Goal: Register for event/course

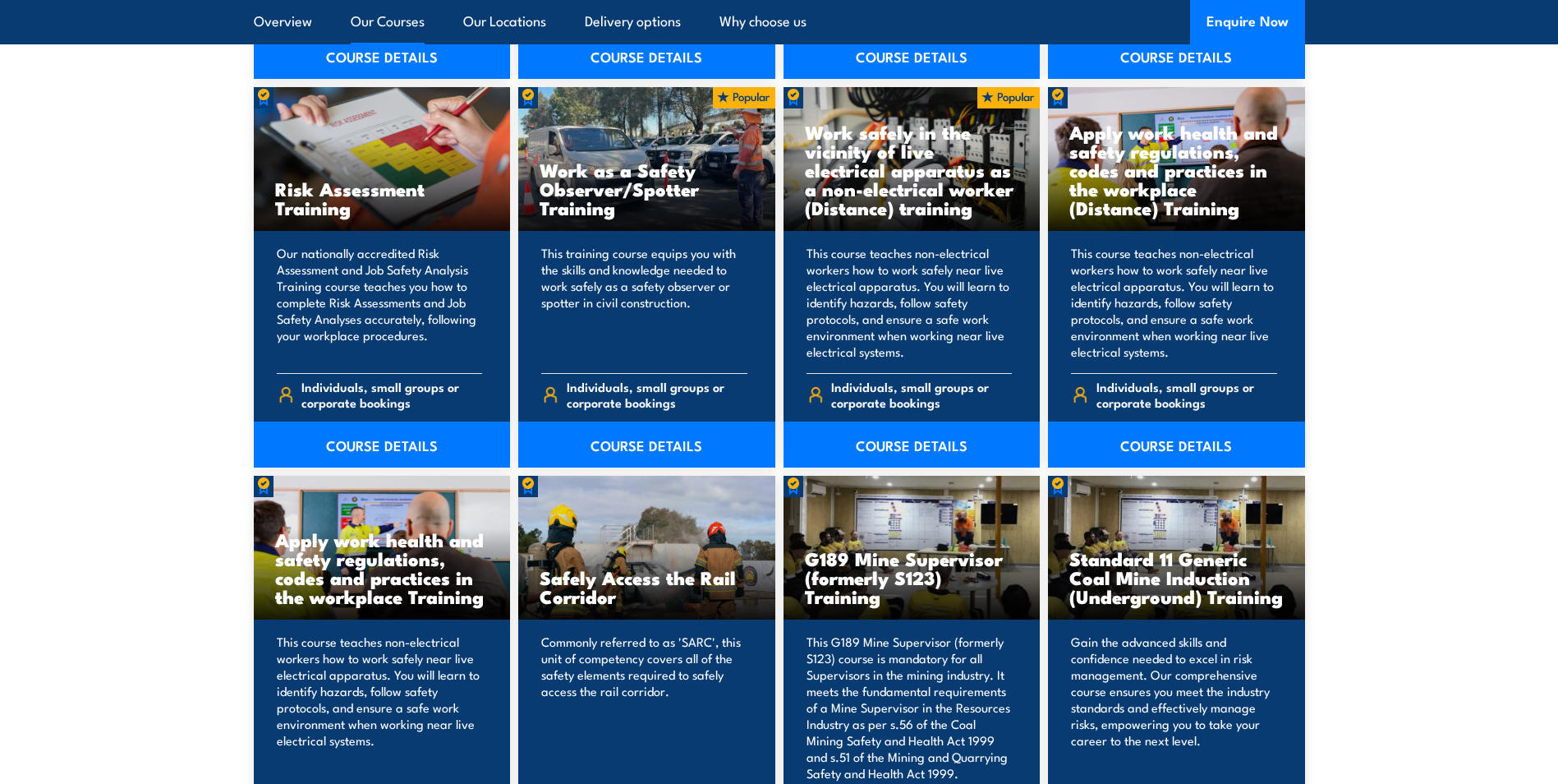
scroll to position [2382, 0]
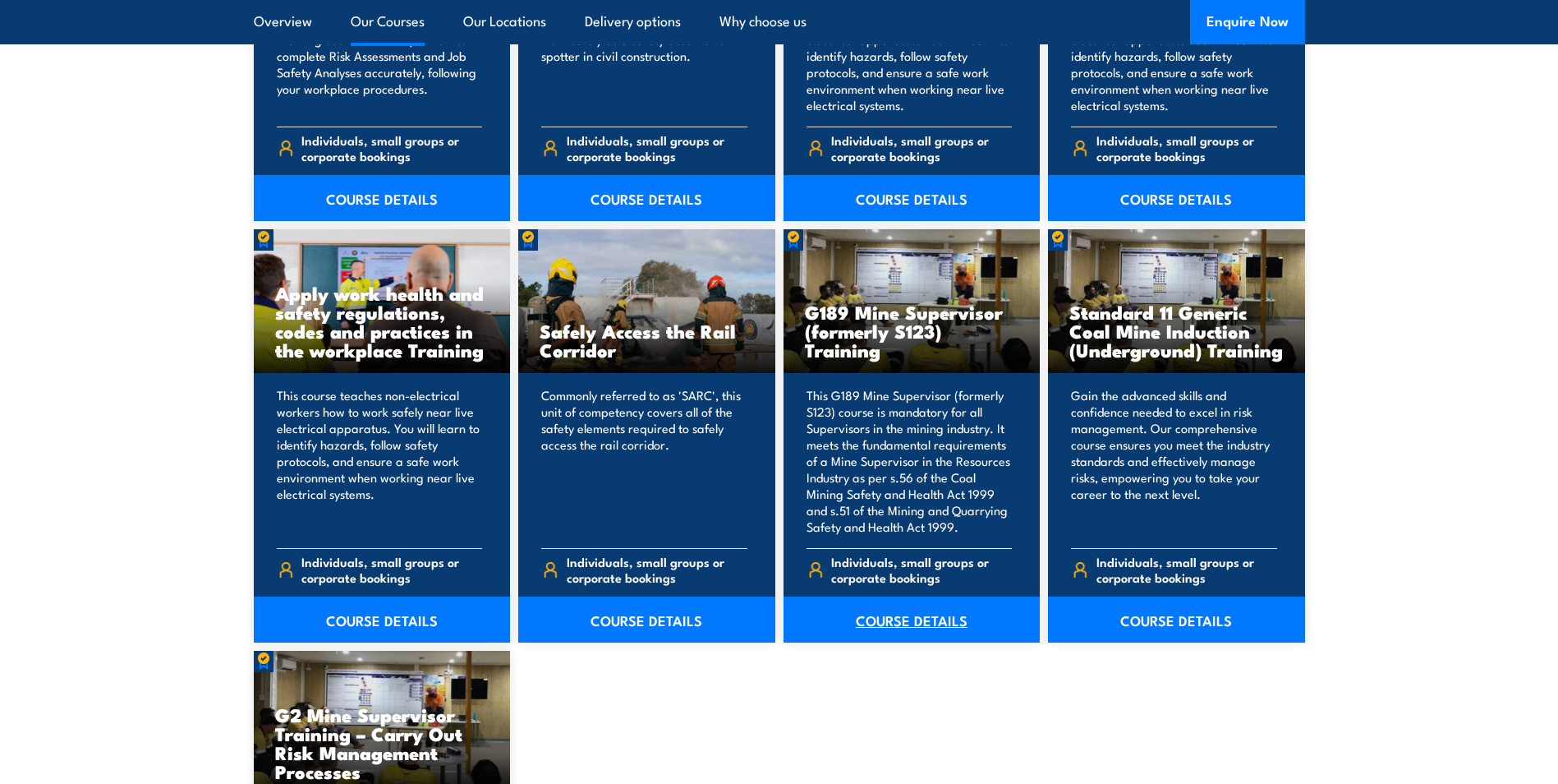
click at [940, 614] on link "COURSE DETAILS" at bounding box center [912, 619] width 257 height 46
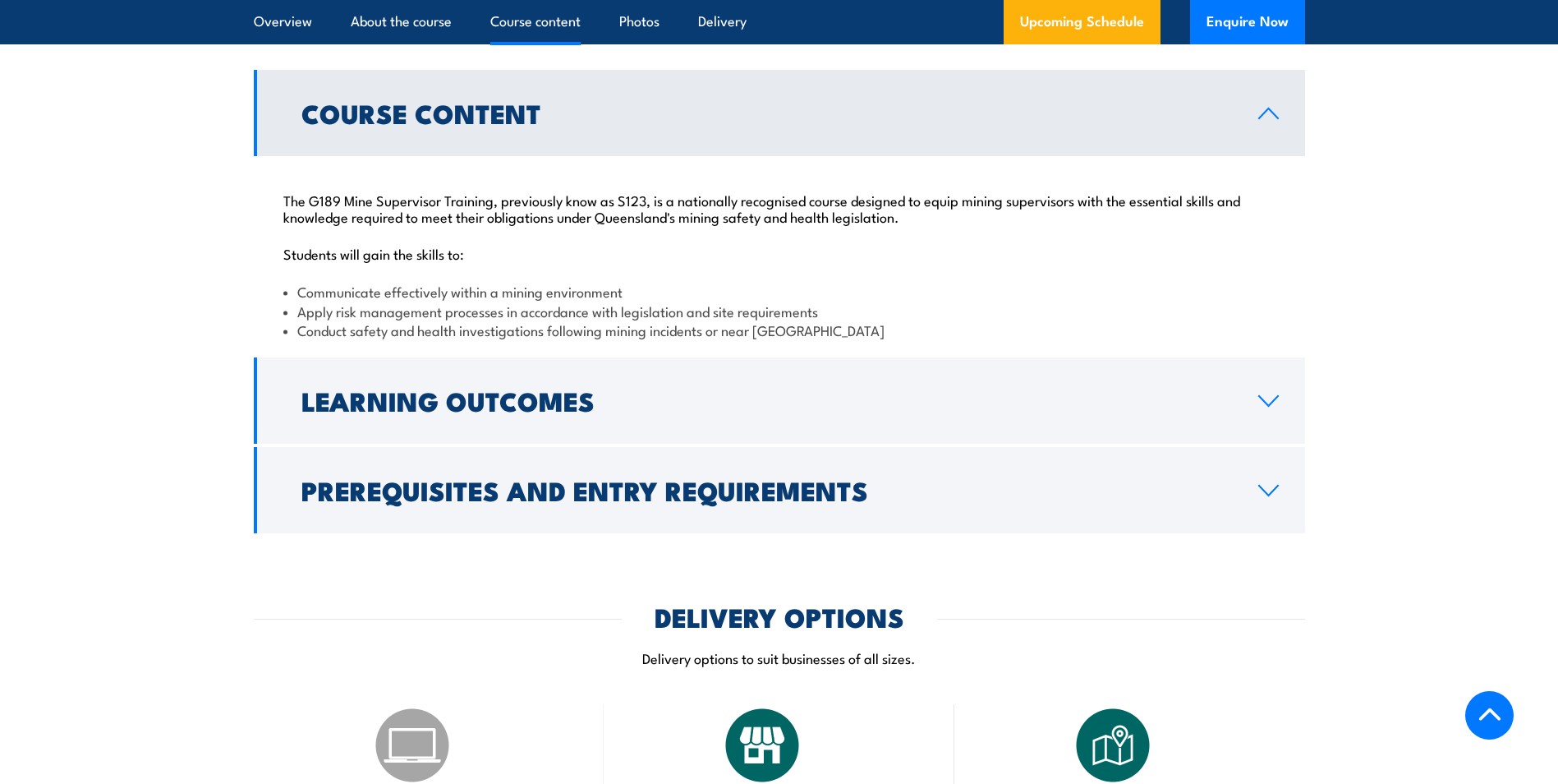
scroll to position [1971, 0]
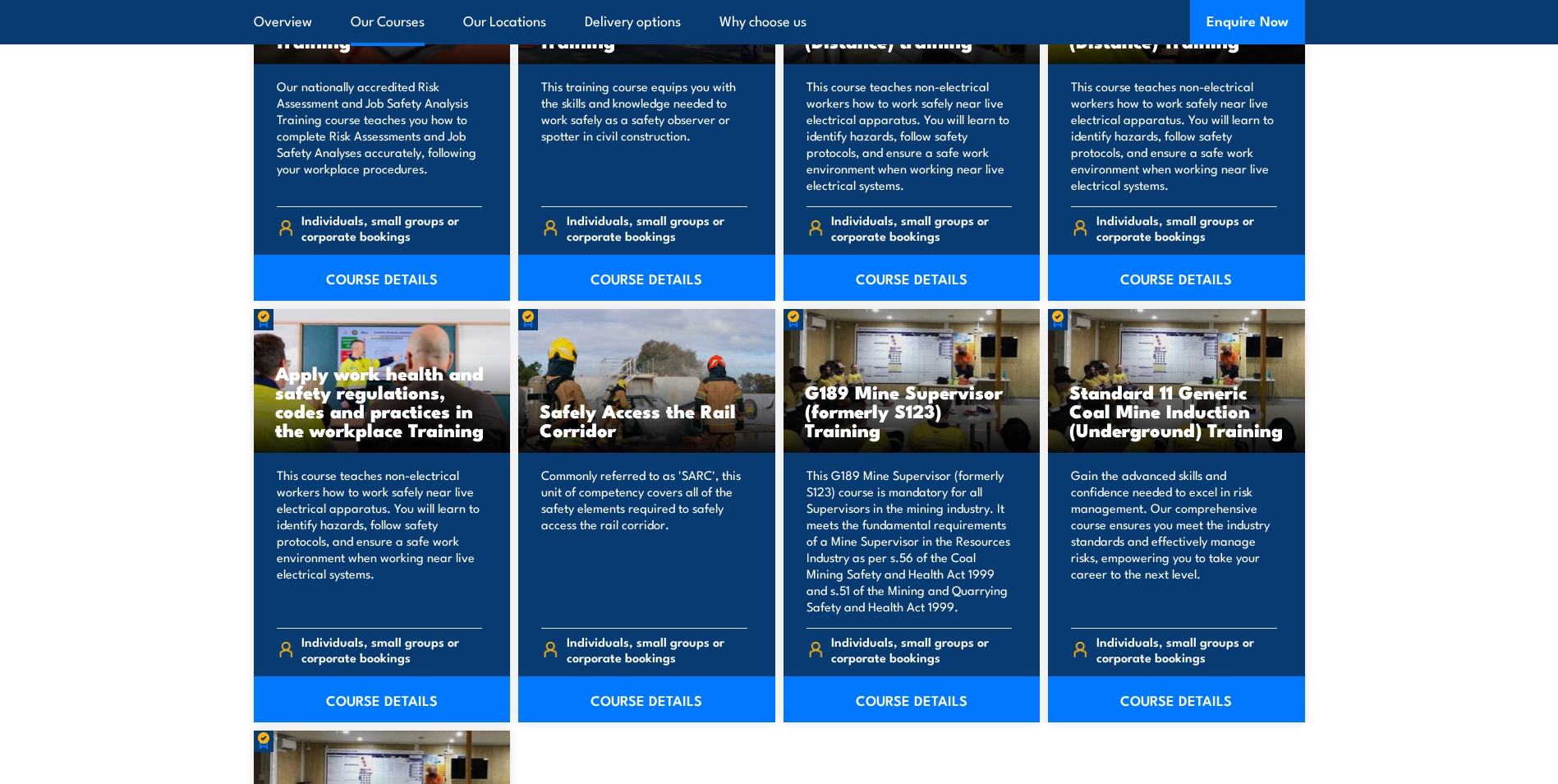
scroll to position [2467, 0]
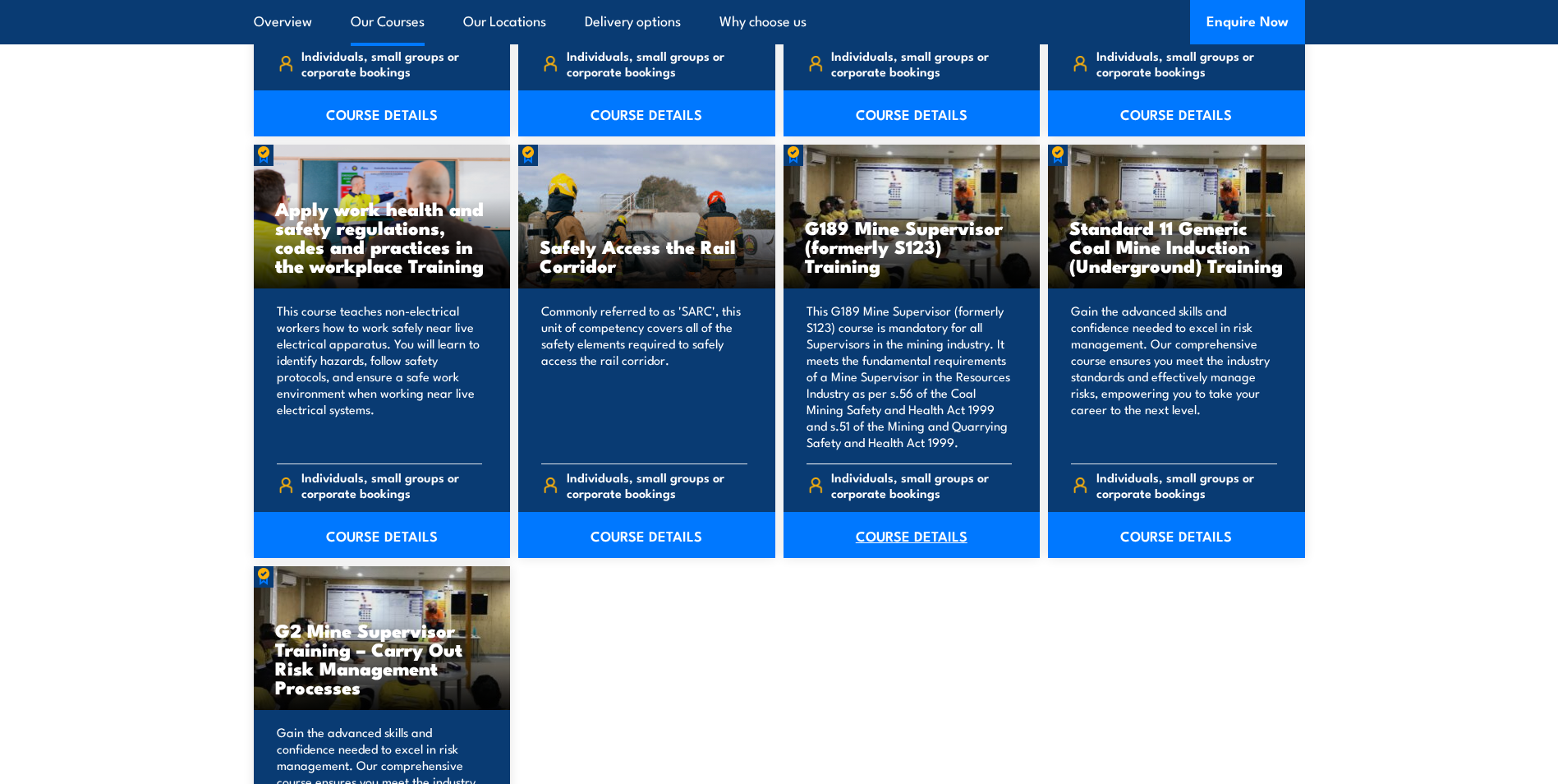
click at [940, 540] on link "COURSE DETAILS" at bounding box center [912, 535] width 257 height 46
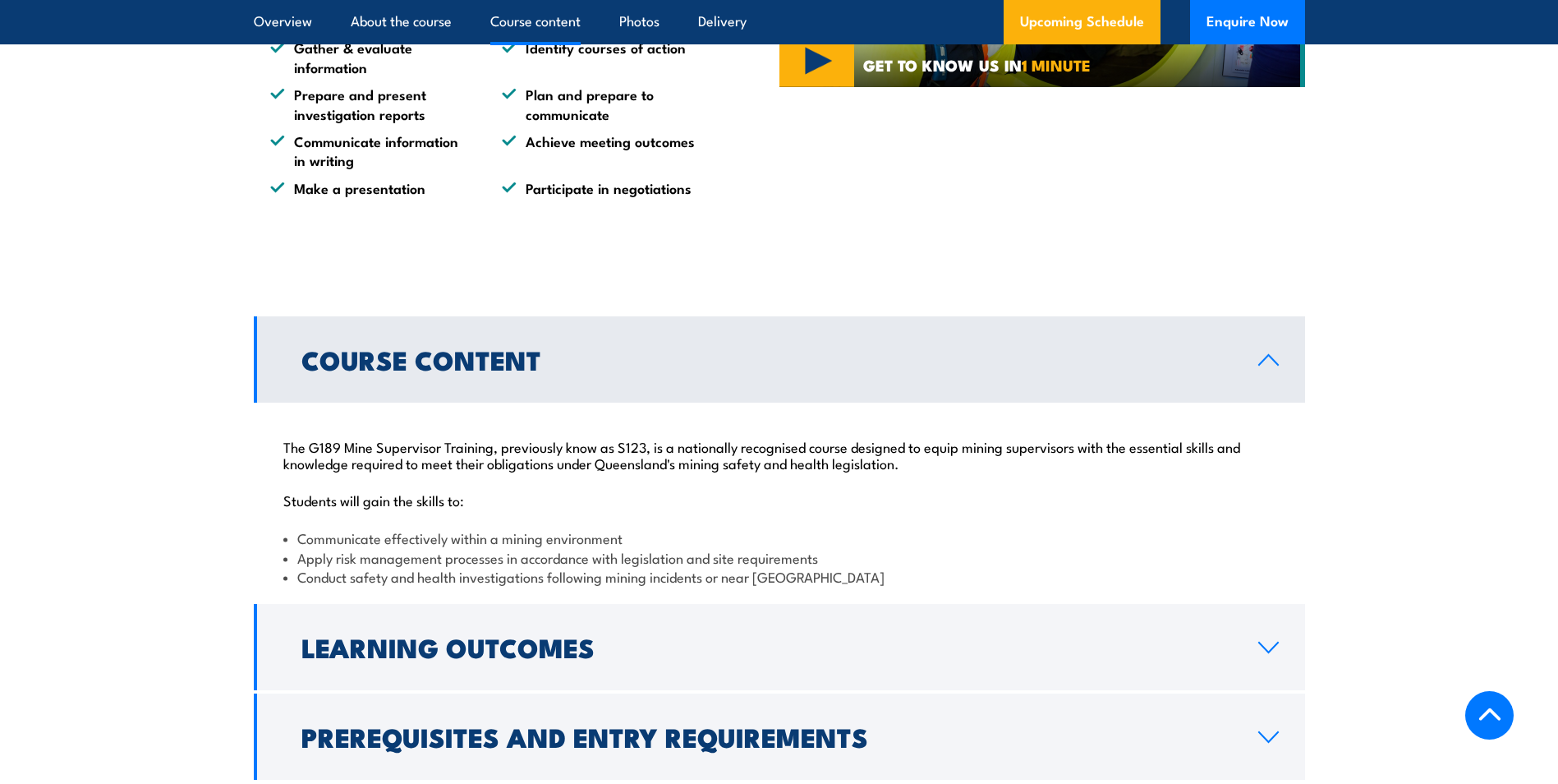
scroll to position [1561, 0]
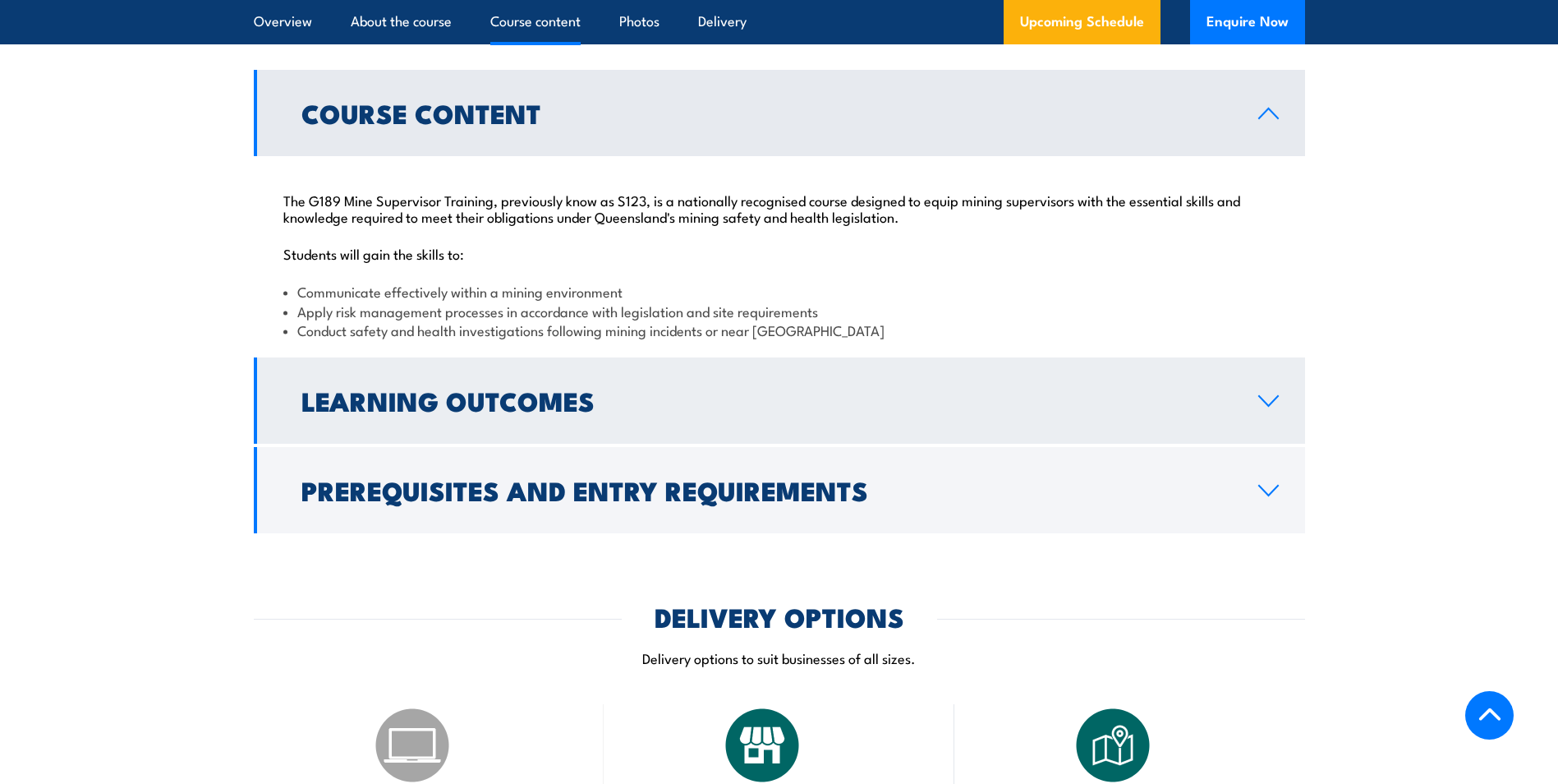
click at [1298, 395] on link "Learning Outcomes" at bounding box center [779, 400] width 1051 height 86
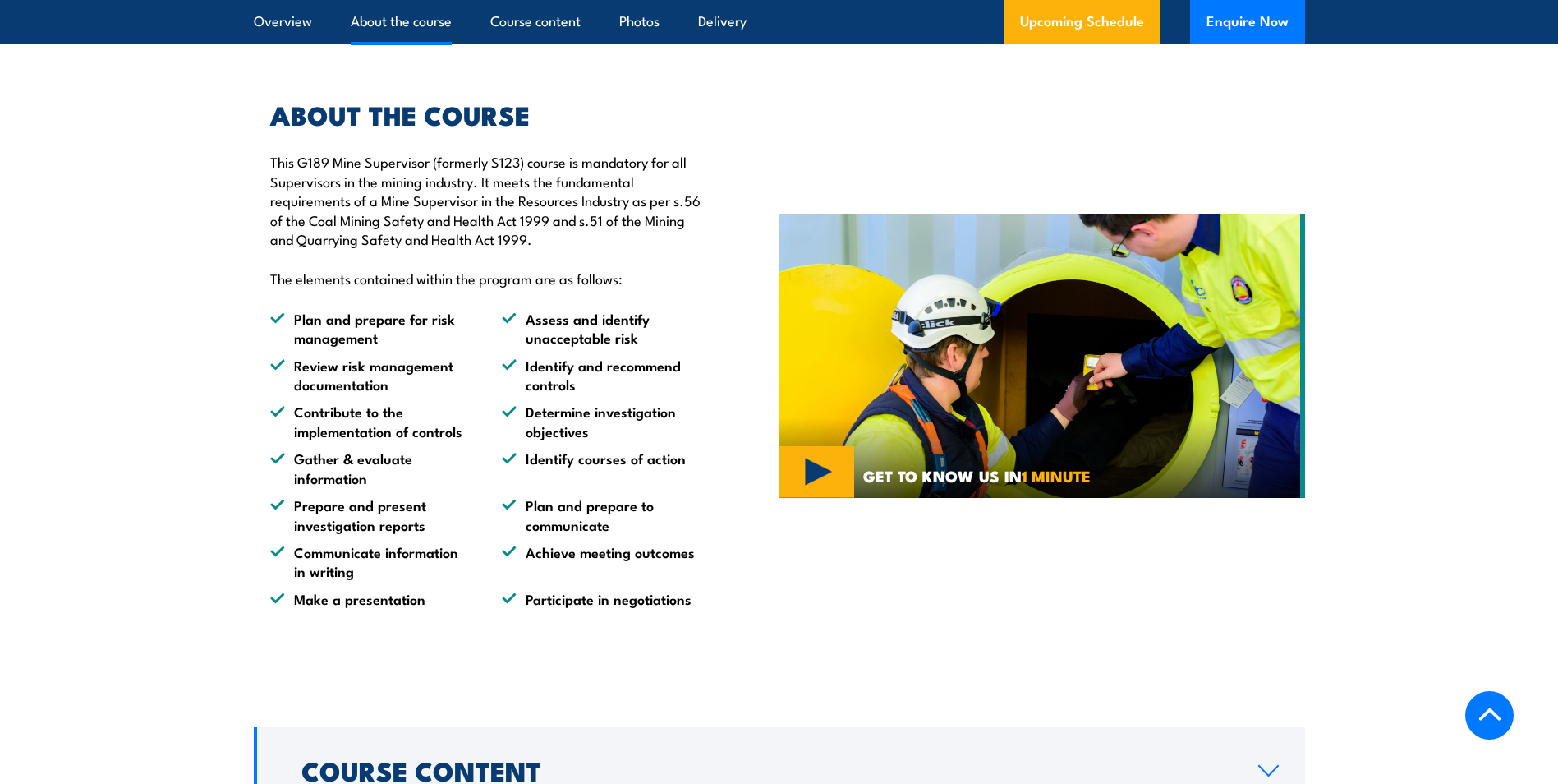
scroll to position [1396, 0]
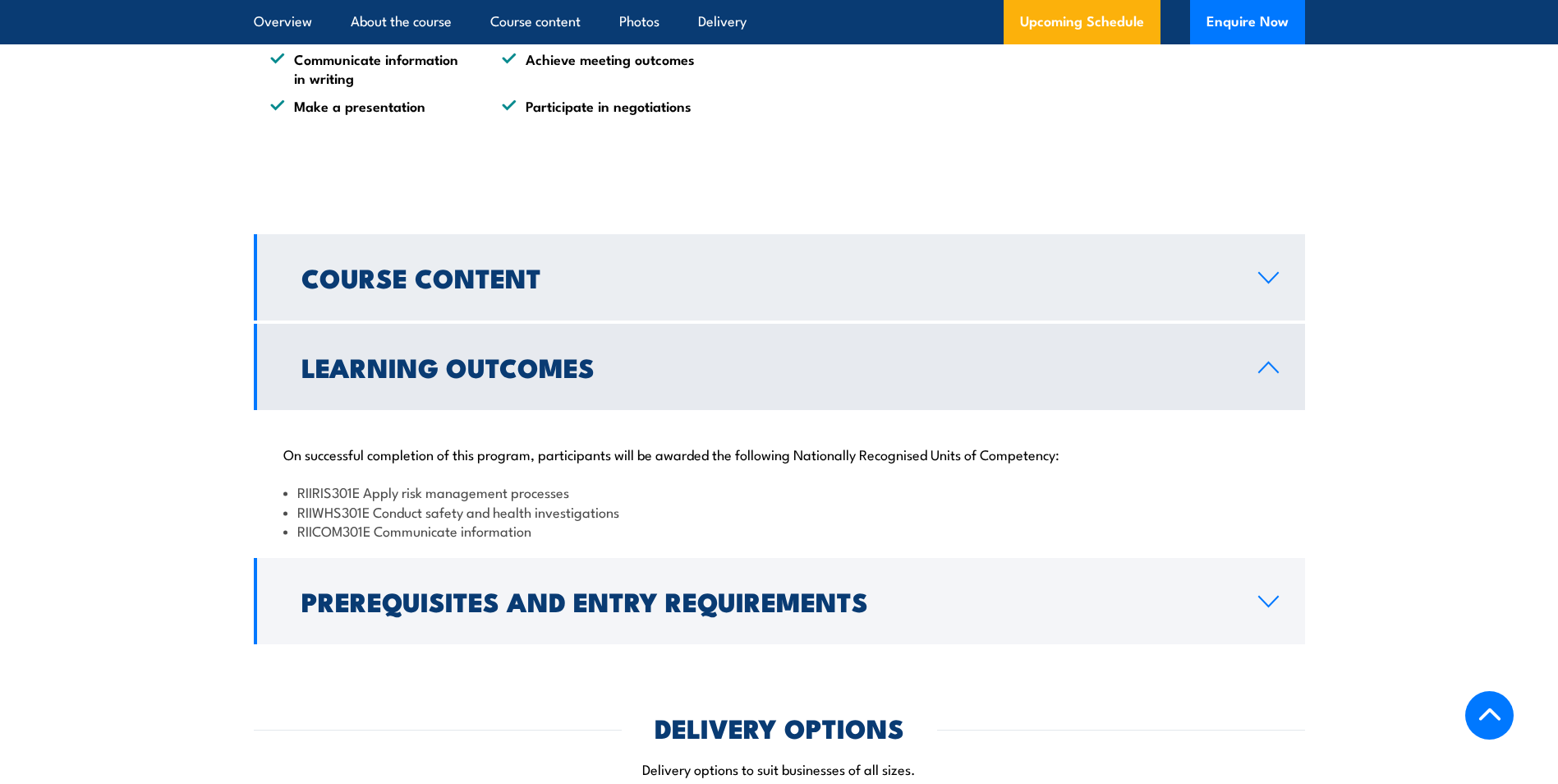
click at [396, 288] on h2 "Course Content" at bounding box center [766, 276] width 931 height 23
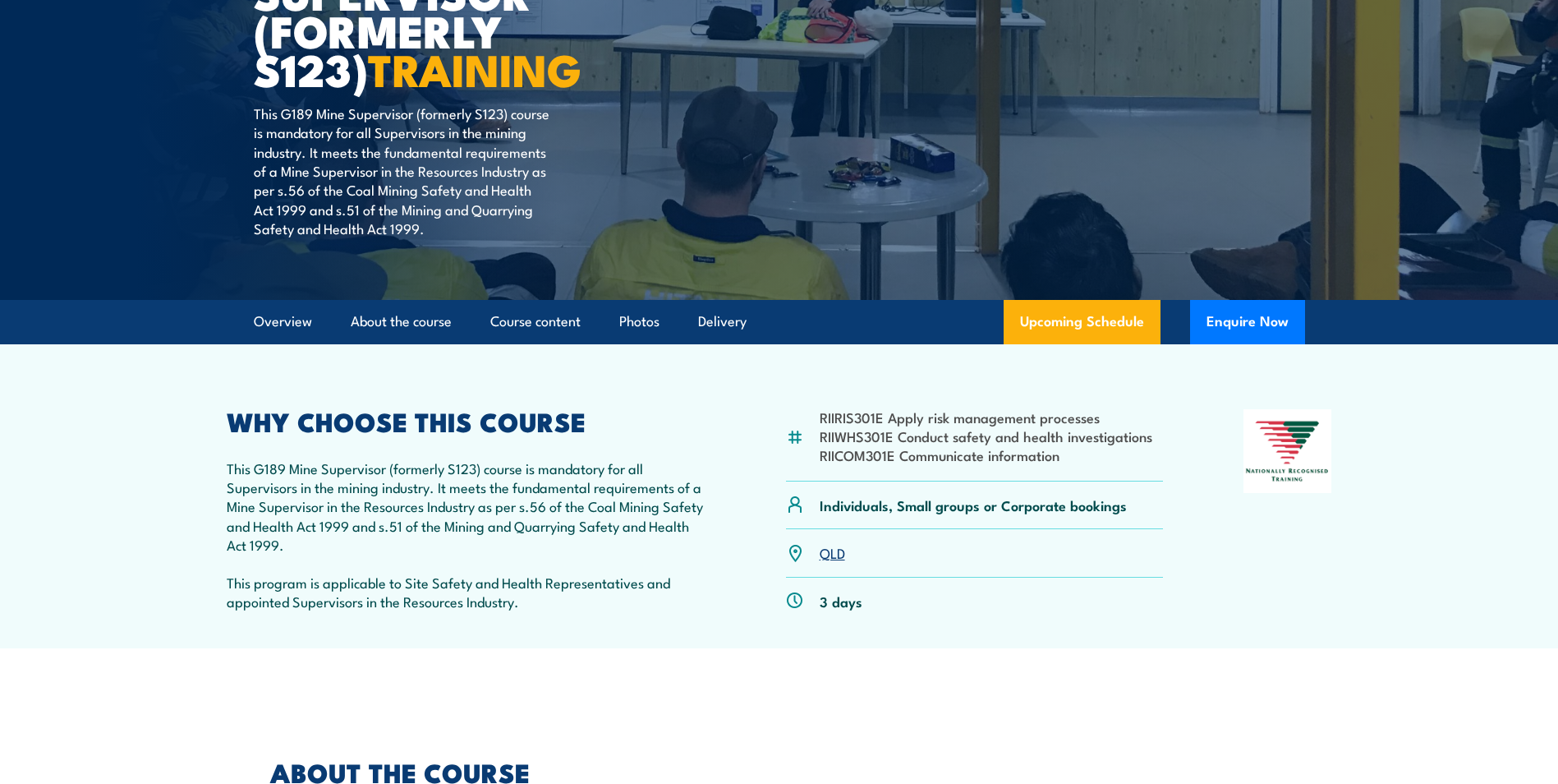
scroll to position [0, 0]
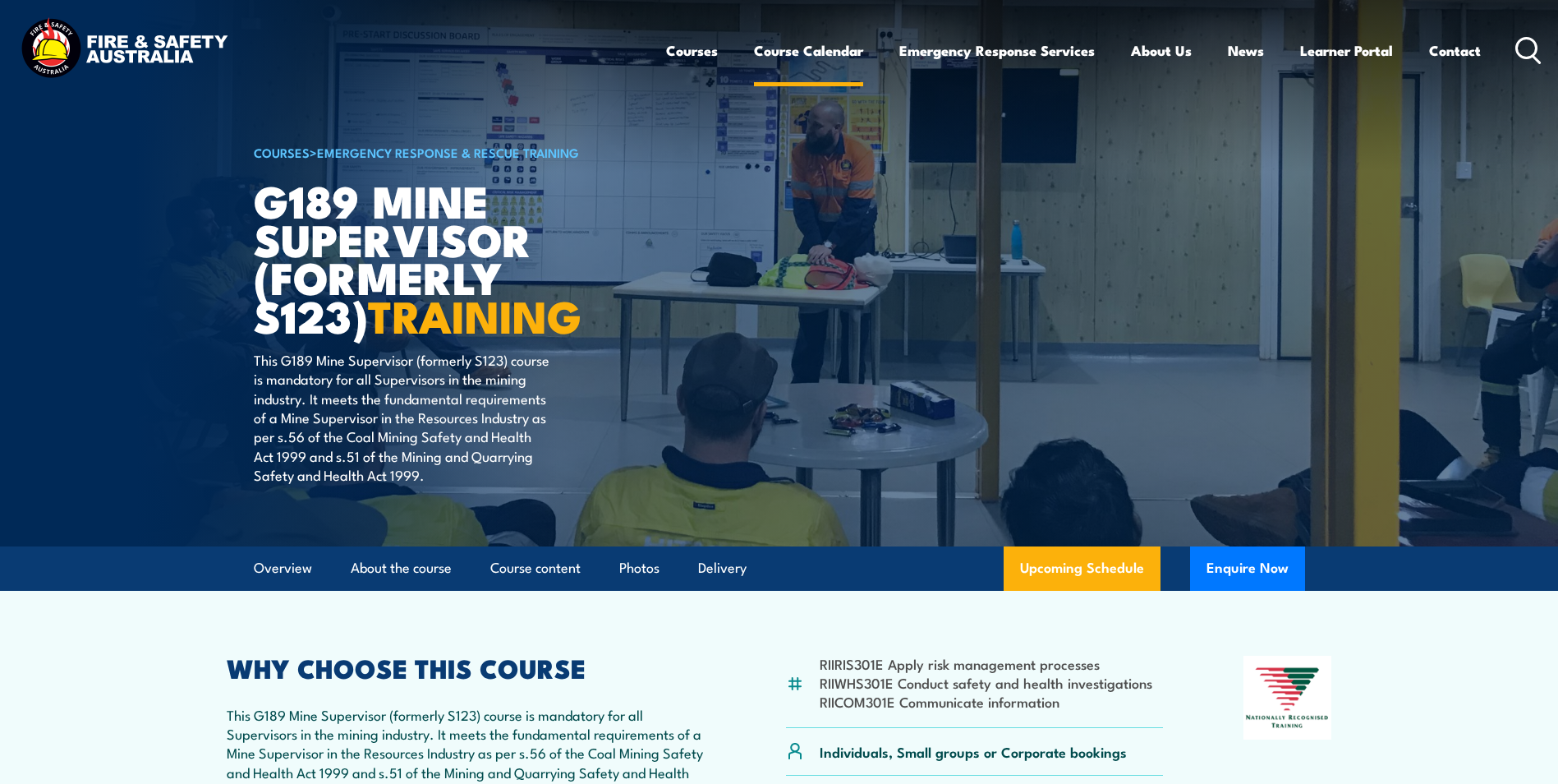
click at [800, 55] on link "Course Calendar" at bounding box center [808, 51] width 109 height 44
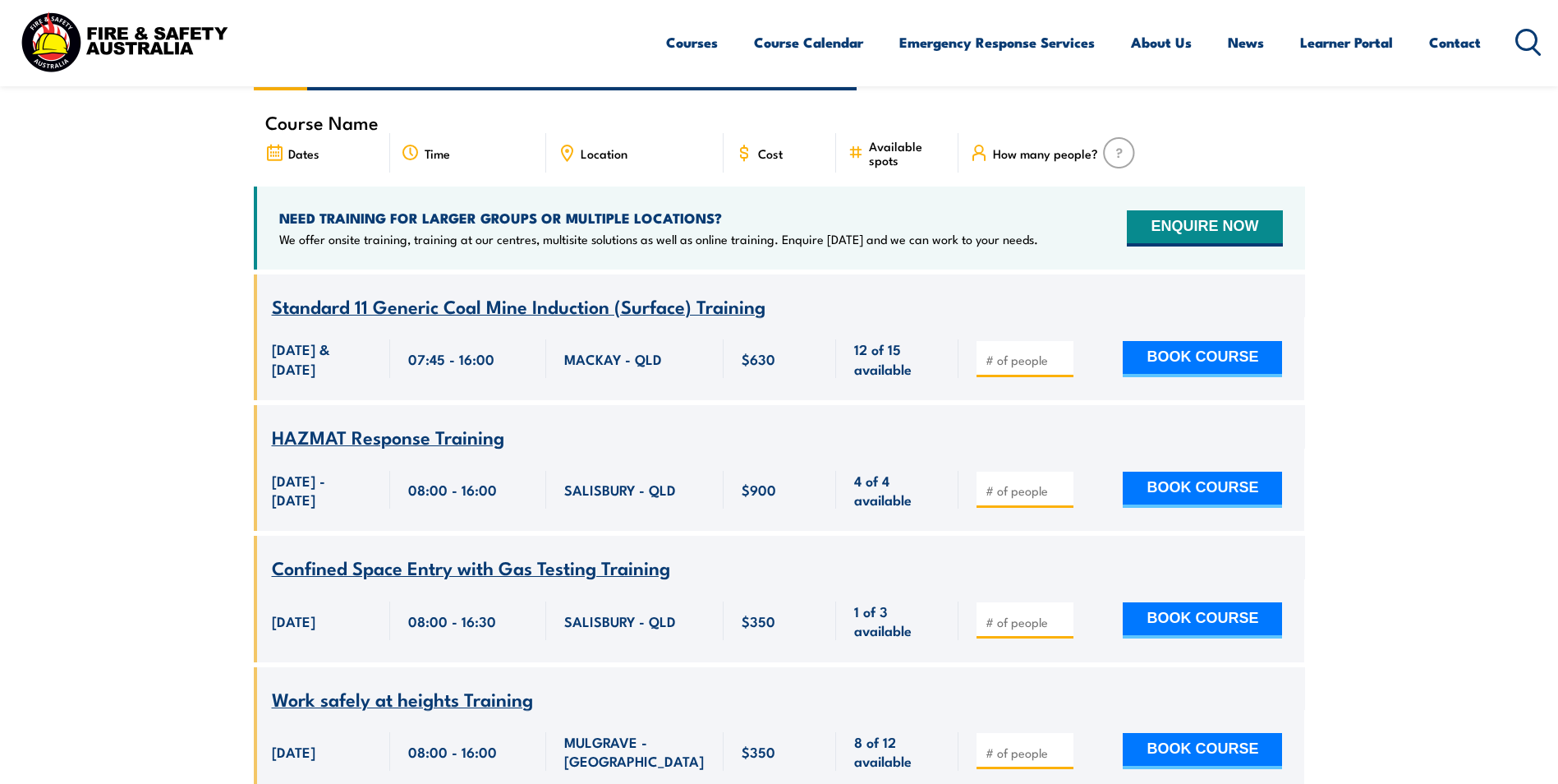
scroll to position [82, 0]
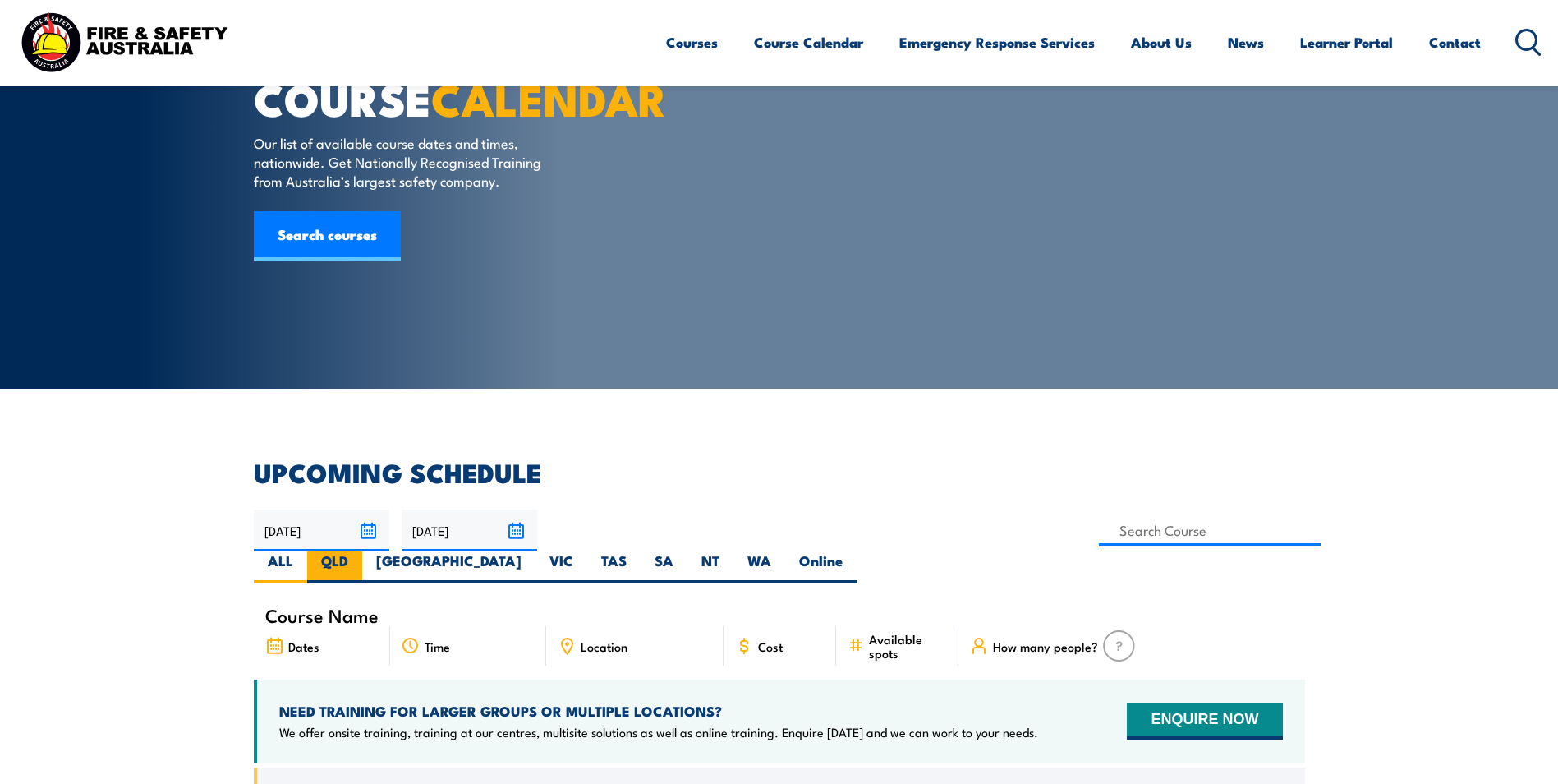
click at [362, 551] on label "QLD" at bounding box center [334, 567] width 55 height 32
click at [359, 551] on input "QLD" at bounding box center [353, 556] width 11 height 11
radio input "true"
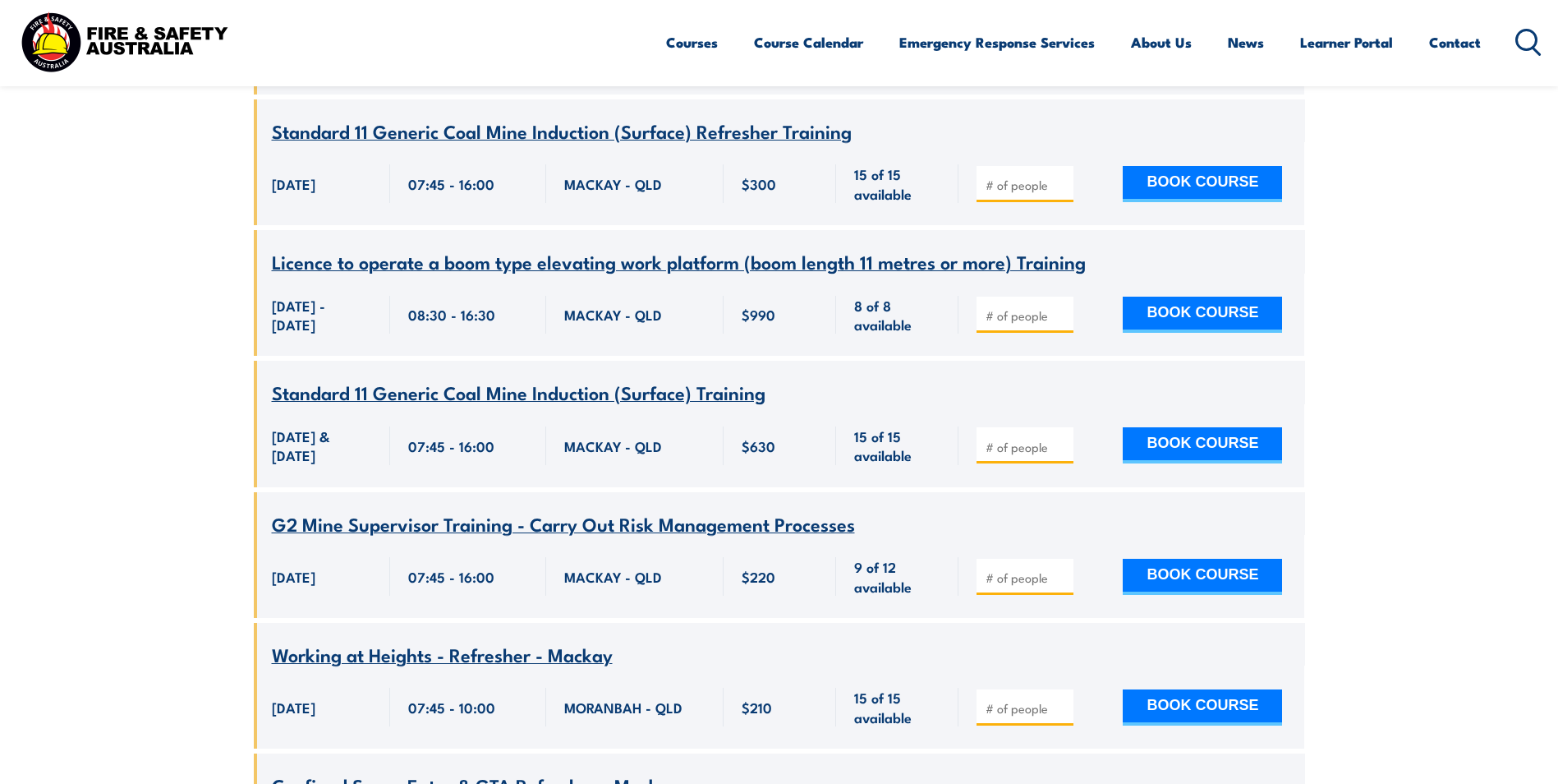
scroll to position [22062, 0]
